Goal: Information Seeking & Learning: Find specific page/section

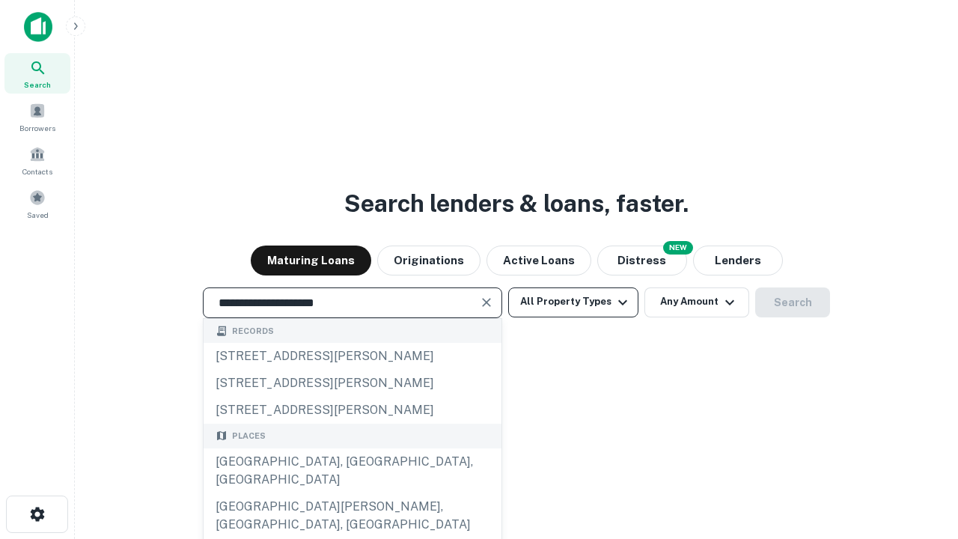
click at [352, 493] on div "[GEOGRAPHIC_DATA], [GEOGRAPHIC_DATA], [GEOGRAPHIC_DATA]" at bounding box center [353, 470] width 298 height 45
click at [574, 302] on button "All Property Types" at bounding box center [573, 303] width 130 height 30
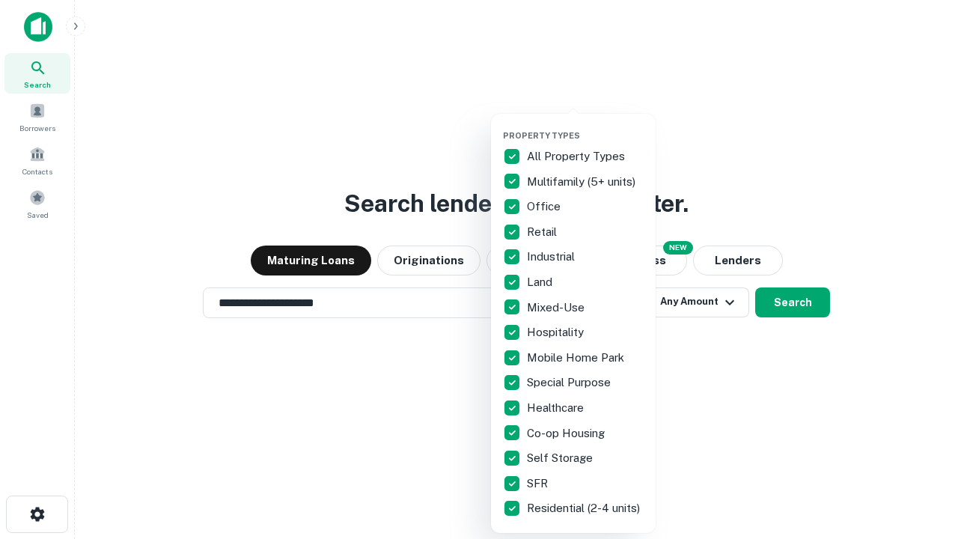
type input "**********"
click at [585, 126] on button "button" at bounding box center [585, 126] width 165 height 1
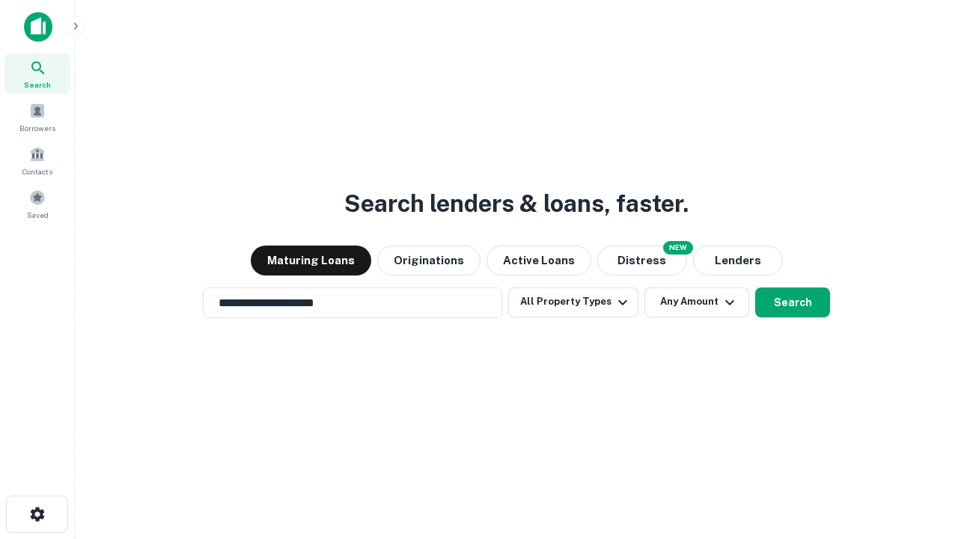
scroll to position [23, 0]
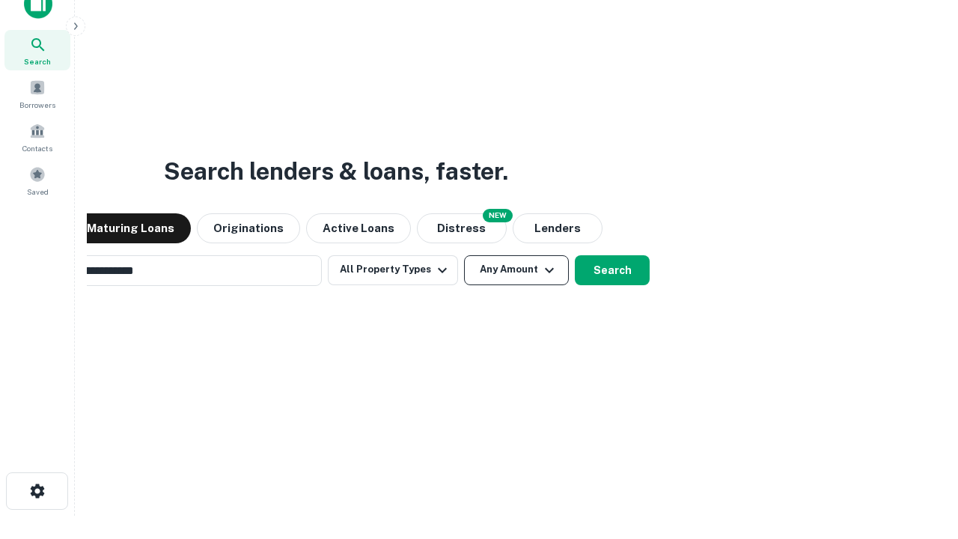
click at [464, 255] on button "Any Amount" at bounding box center [516, 270] width 105 height 30
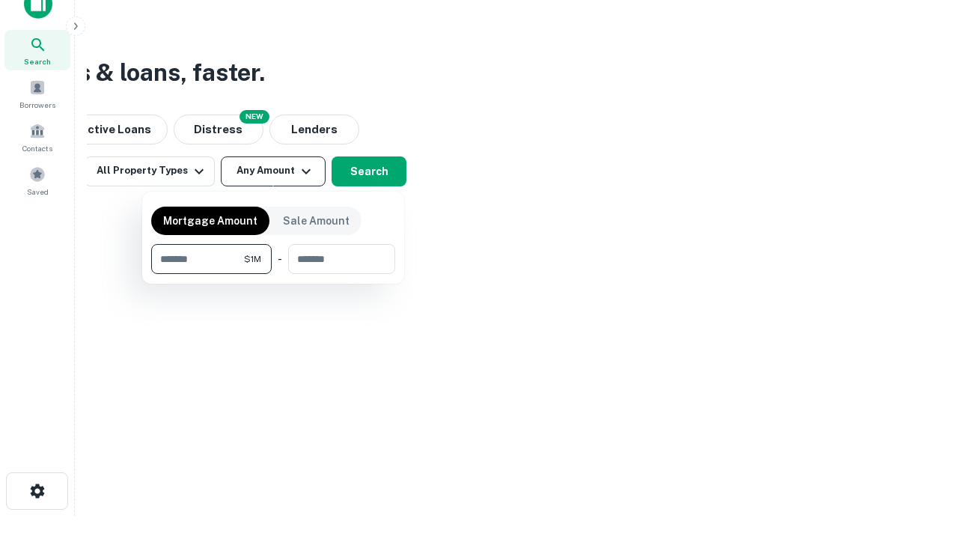
scroll to position [24, 0]
type input "*******"
click at [273, 274] on button "button" at bounding box center [273, 274] width 244 height 1
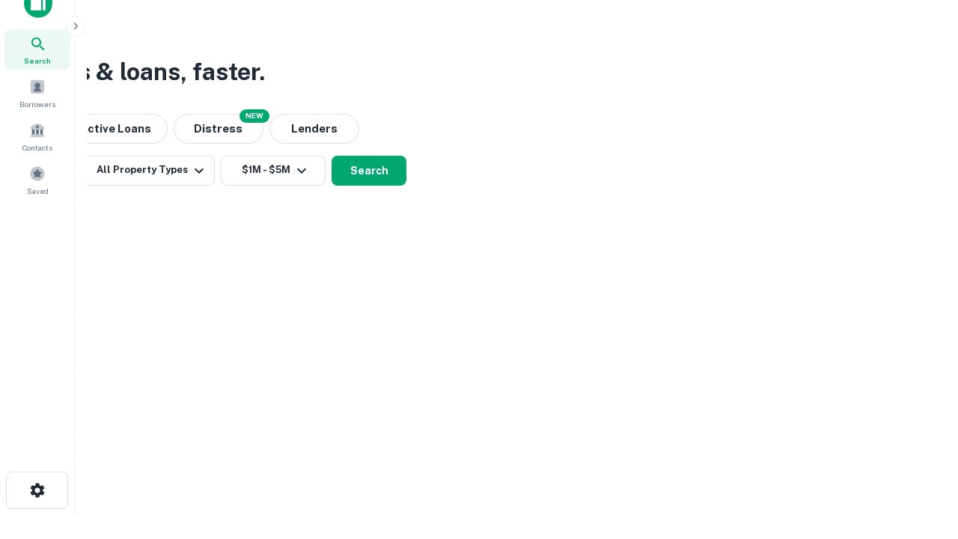
scroll to position [23, 0]
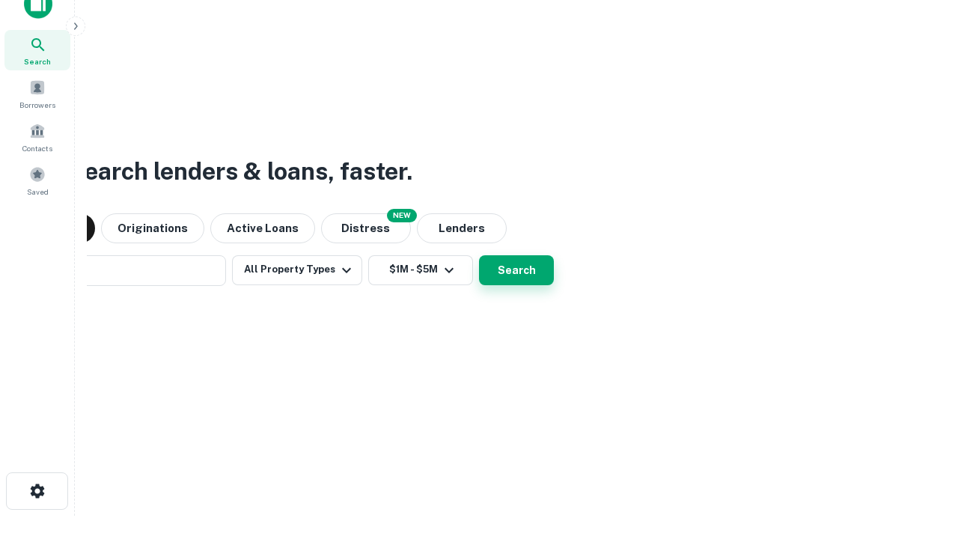
click at [479, 255] on button "Search" at bounding box center [516, 270] width 75 height 30
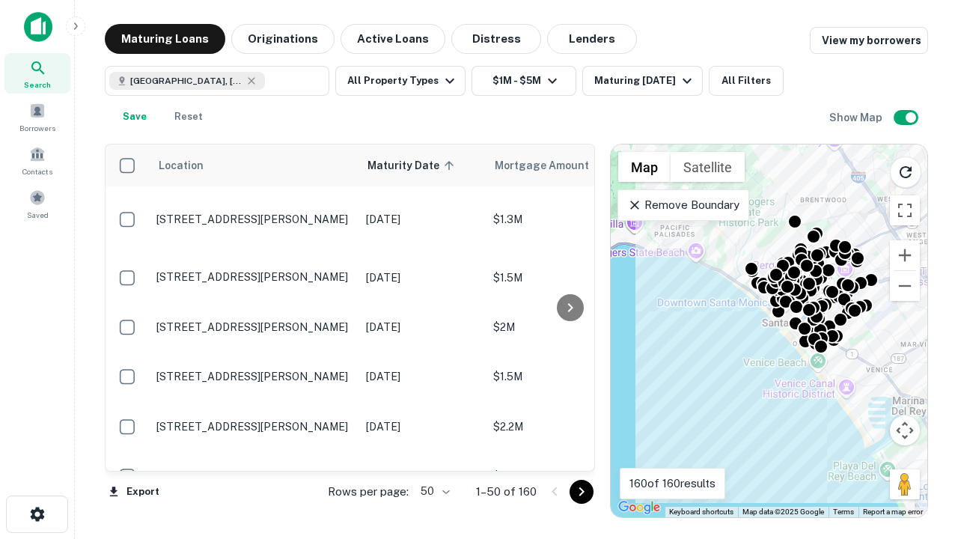
click at [433, 491] on body "Search Borrowers Contacts Saved Maturing Loans Originations Active Loans Distre…" at bounding box center [479, 269] width 958 height 539
click at [434, 454] on li "25" at bounding box center [433, 453] width 43 height 27
